Goal: Communication & Community: Answer question/provide support

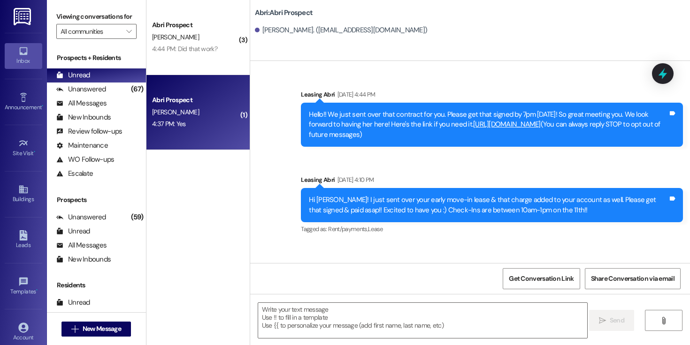
scroll to position [176, 0]
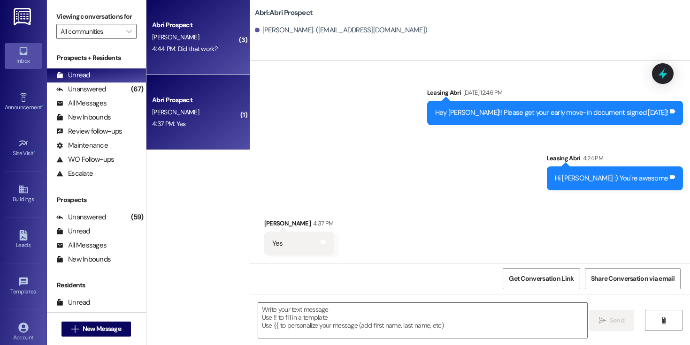
click at [191, 42] on div "B. Hansen" at bounding box center [195, 37] width 89 height 12
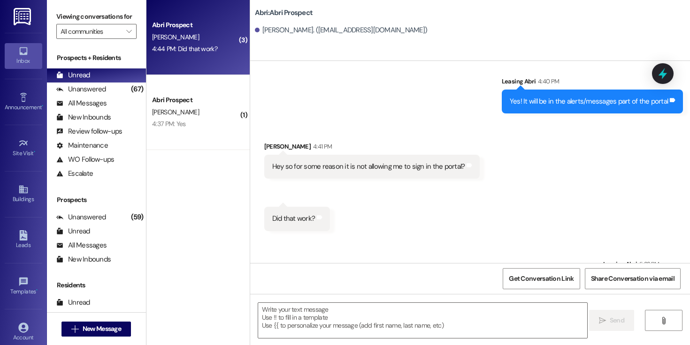
scroll to position [1706, 0]
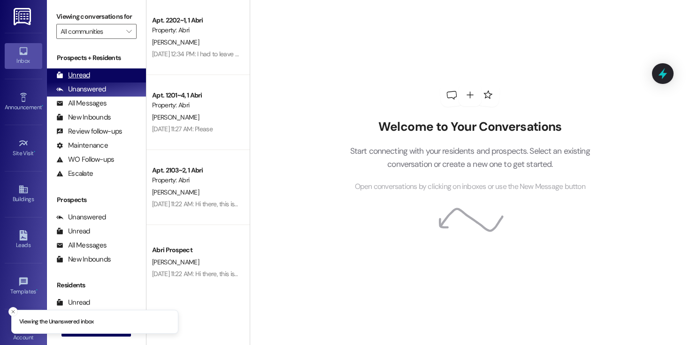
click at [98, 83] on div "Unread (0)" at bounding box center [96, 76] width 99 height 14
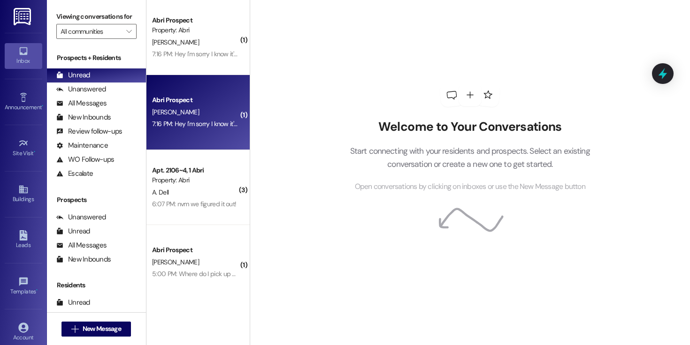
scroll to position [97, 0]
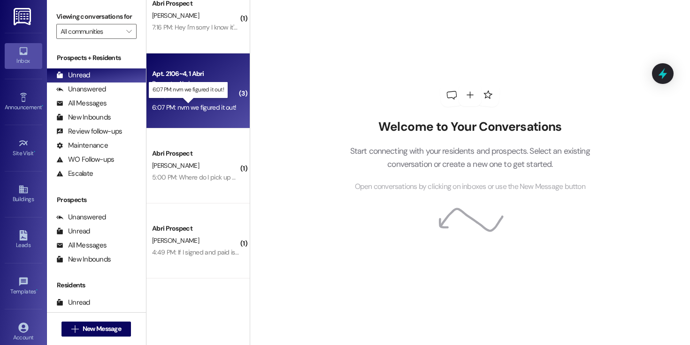
click at [203, 108] on div "6:07 PM: nvm we figured it out! 6:07 PM: nvm we figured it out!" at bounding box center [194, 107] width 84 height 8
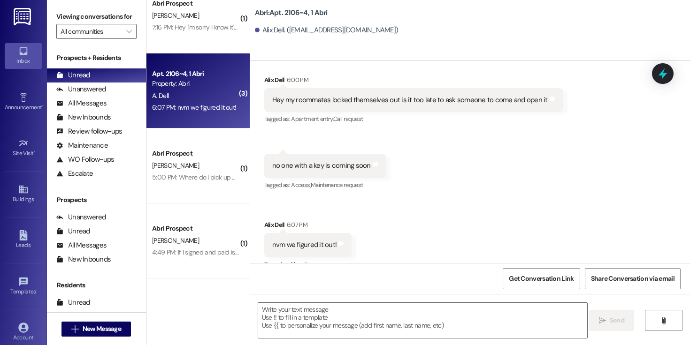
scroll to position [8927, 0]
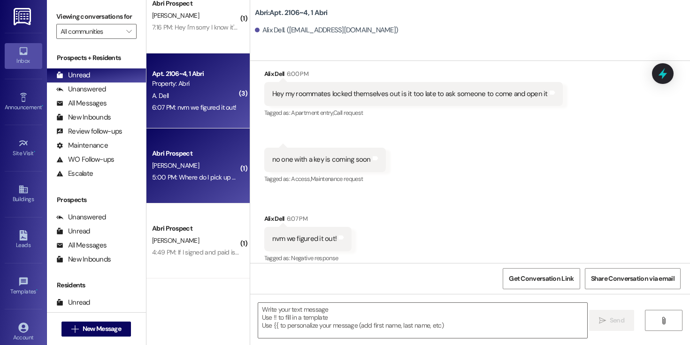
click at [199, 181] on div "5:00 PM: Where do I pick up my parking pass? 5:00 PM: Where do I pick up my par…" at bounding box center [216, 177] width 128 height 8
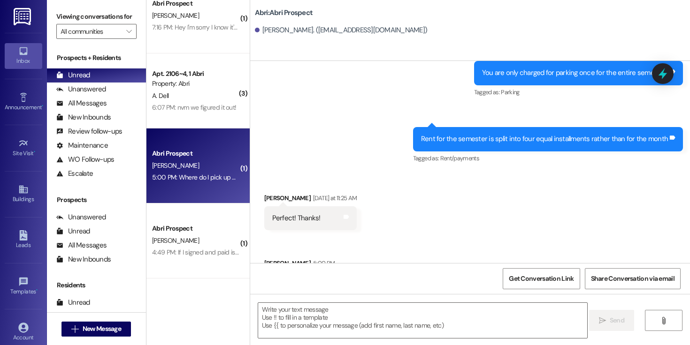
scroll to position [3059, 0]
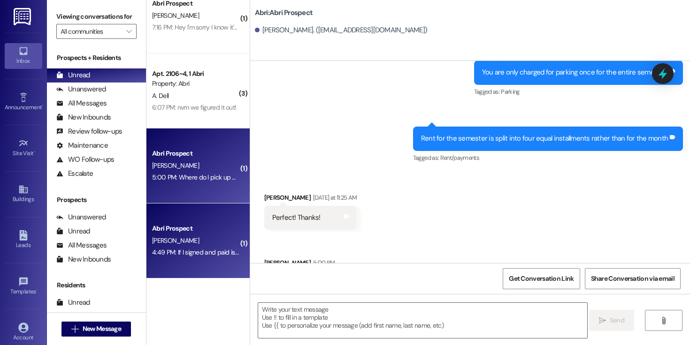
click at [183, 247] on div "4:49 PM: If I signed and paid is there any else I need to do? 4:49 PM: If I sig…" at bounding box center [195, 253] width 89 height 12
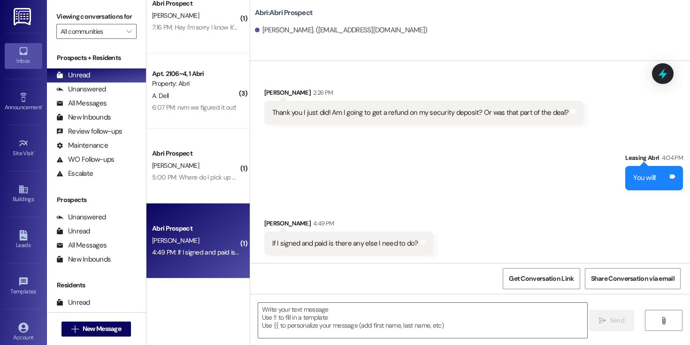
scroll to position [2157, 0]
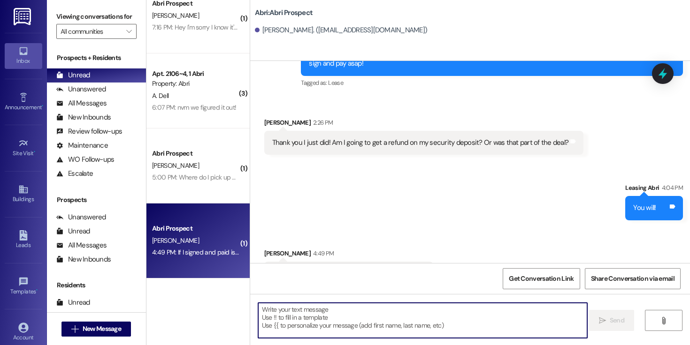
click at [417, 312] on textarea at bounding box center [422, 320] width 329 height 35
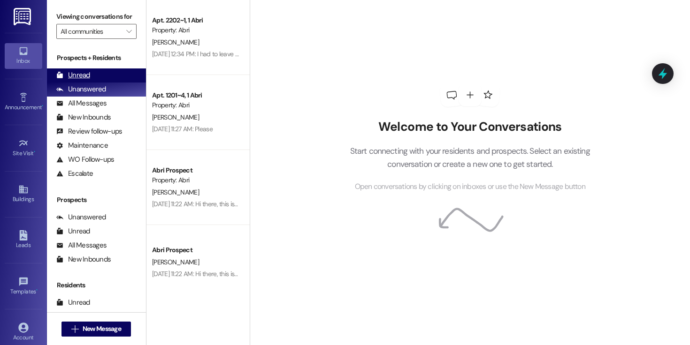
click at [115, 80] on div "Unread (0)" at bounding box center [96, 76] width 99 height 14
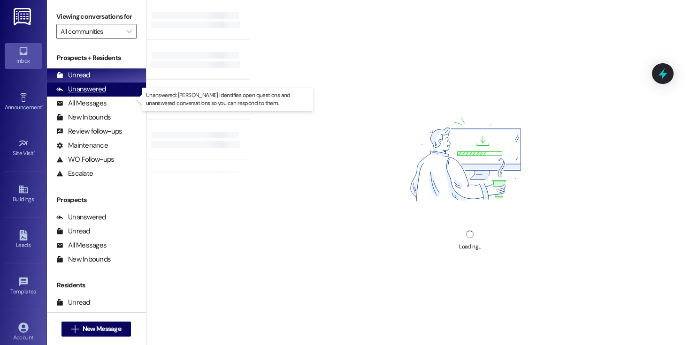
click at [95, 94] on div "Unanswered" at bounding box center [81, 89] width 50 height 10
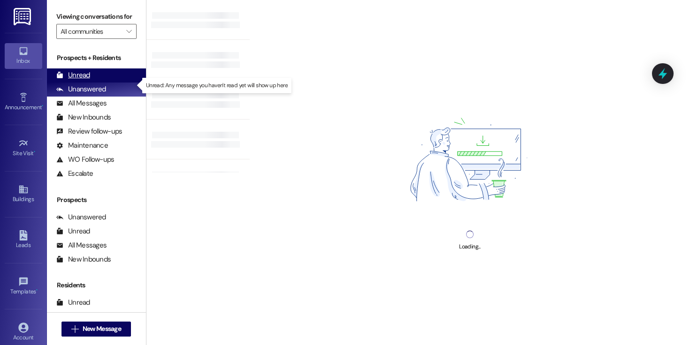
click at [120, 83] on div "Unread (0)" at bounding box center [96, 76] width 99 height 14
